Goal: Navigation & Orientation: Find specific page/section

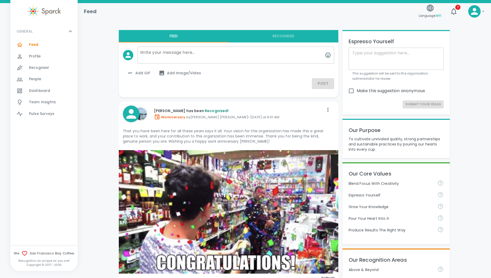
click at [35, 57] on span "Profile" at bounding box center [35, 56] width 12 height 5
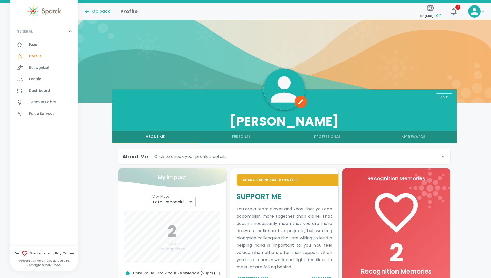
click at [38, 89] on span "Dashboard" at bounding box center [39, 90] width 21 height 5
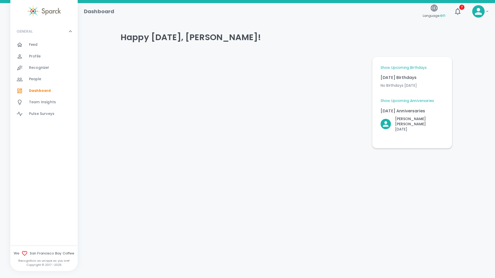
click at [31, 44] on span "Feed" at bounding box center [33, 44] width 9 height 5
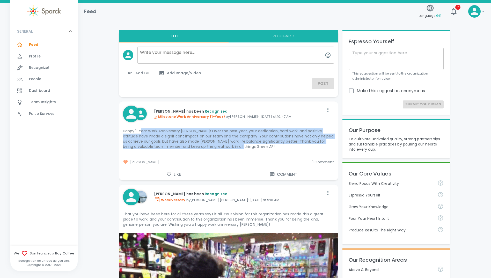
drag, startPoint x: 142, startPoint y: 131, endPoint x: 332, endPoint y: 147, distance: 190.6
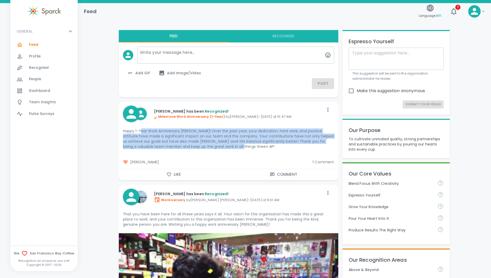
click at [332, 147] on p "Happy 1-Year Work Anniversary [PERSON_NAME]! Over the past year, your dedicatio…" at bounding box center [228, 138] width 211 height 21
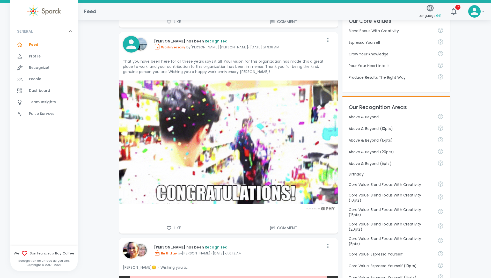
scroll to position [207, 0]
